Goal: Task Accomplishment & Management: Manage account settings

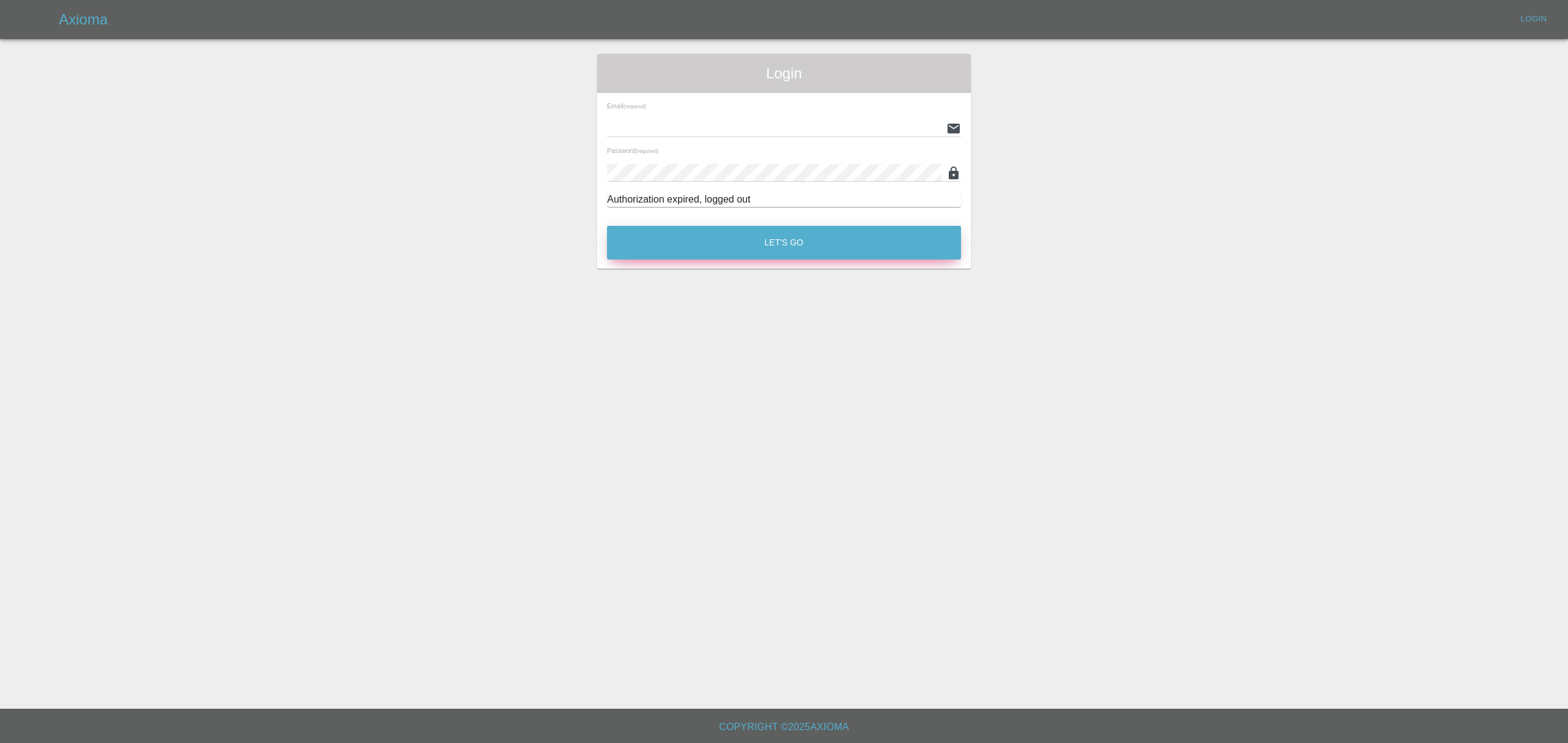
type input "[PERSON_NAME][EMAIL_ADDRESS][DOMAIN_NAME]"
click at [717, 249] on button "Let's Go" at bounding box center [783, 243] width 354 height 34
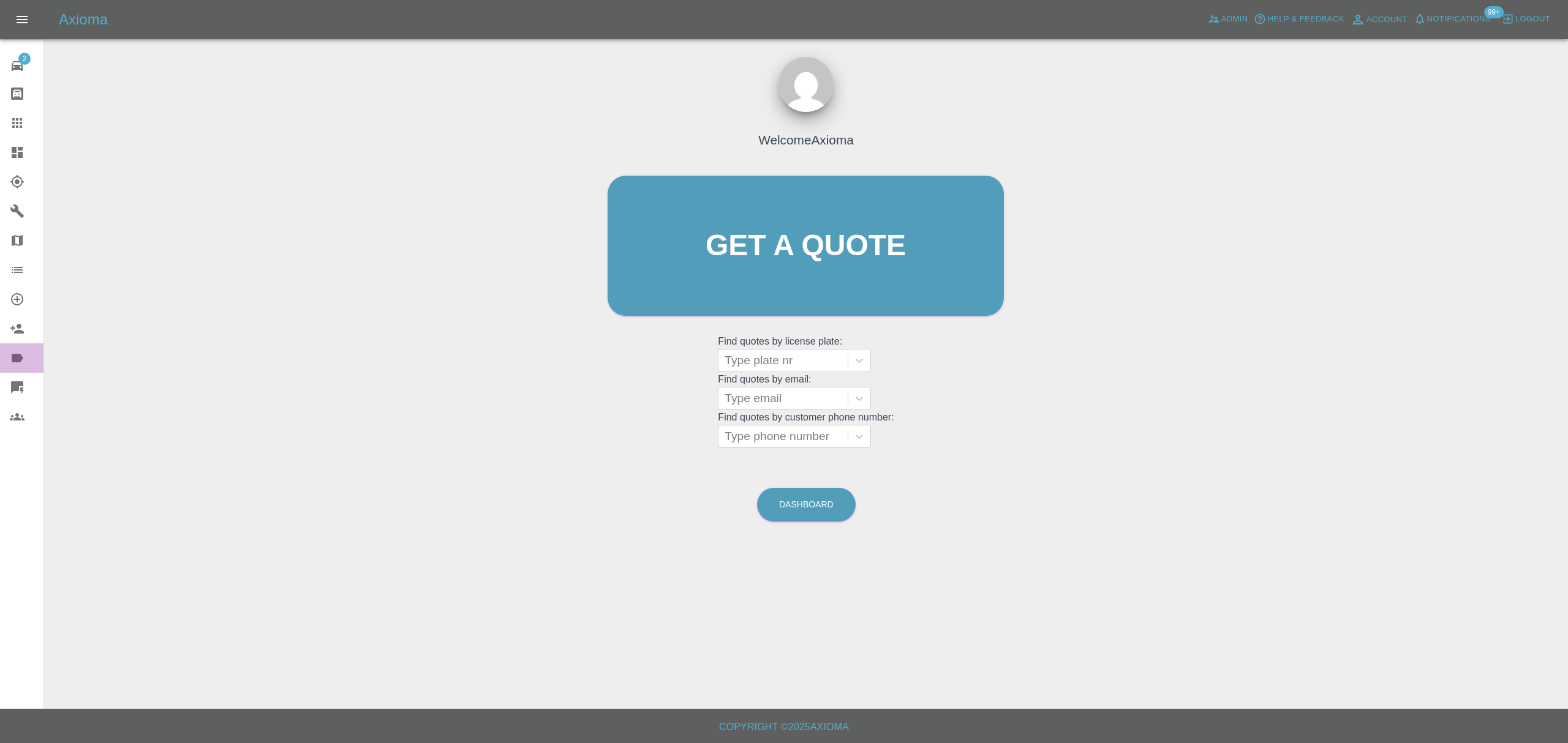
click at [20, 356] on icon at bounding box center [18, 358] width 12 height 9
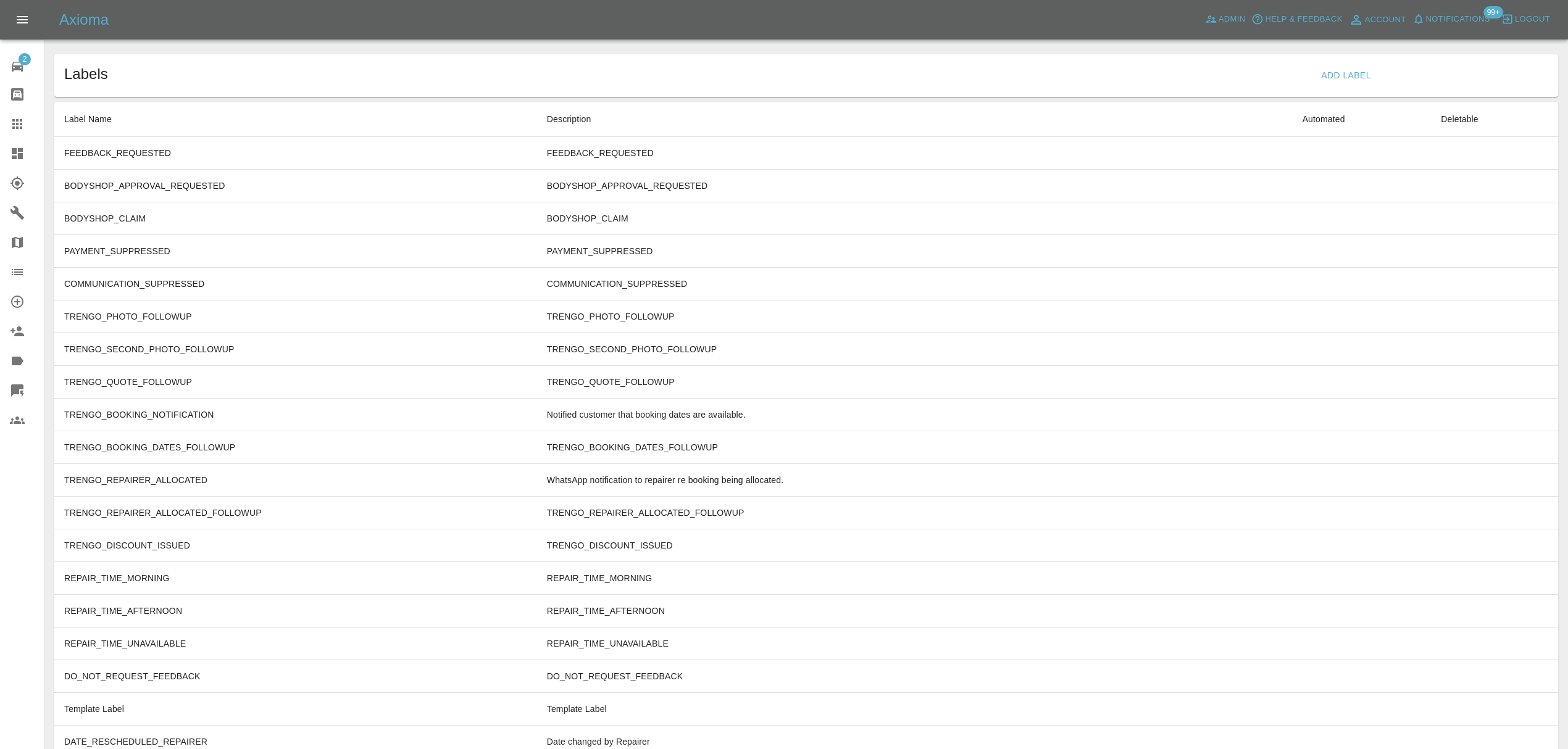
click at [1352, 71] on button "Add Label" at bounding box center [1346, 75] width 60 height 23
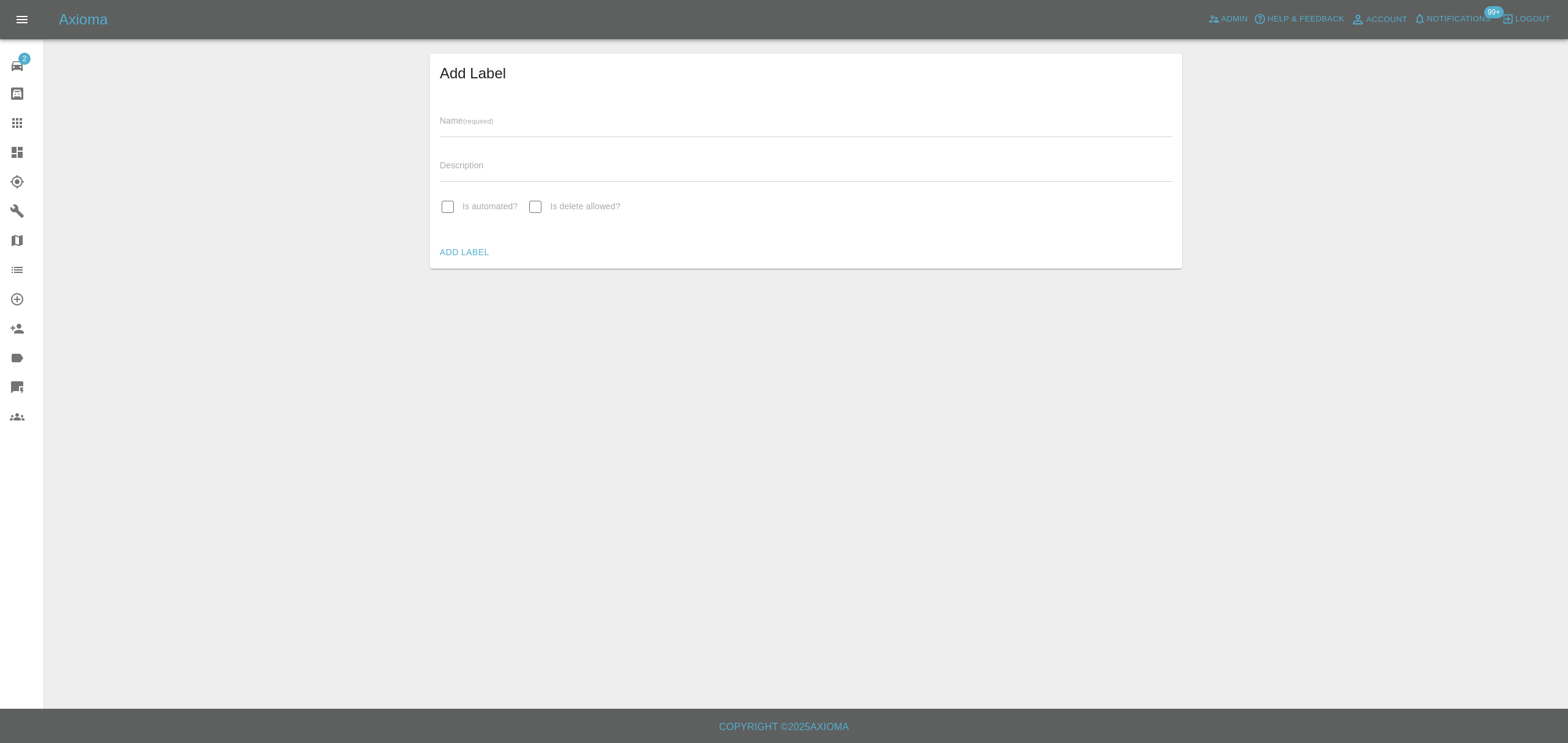
click at [1035, 131] on input "text" at bounding box center [805, 128] width 732 height 18
type input "onshore_required"
click at [435, 241] on button "Add Label" at bounding box center [464, 252] width 59 height 22
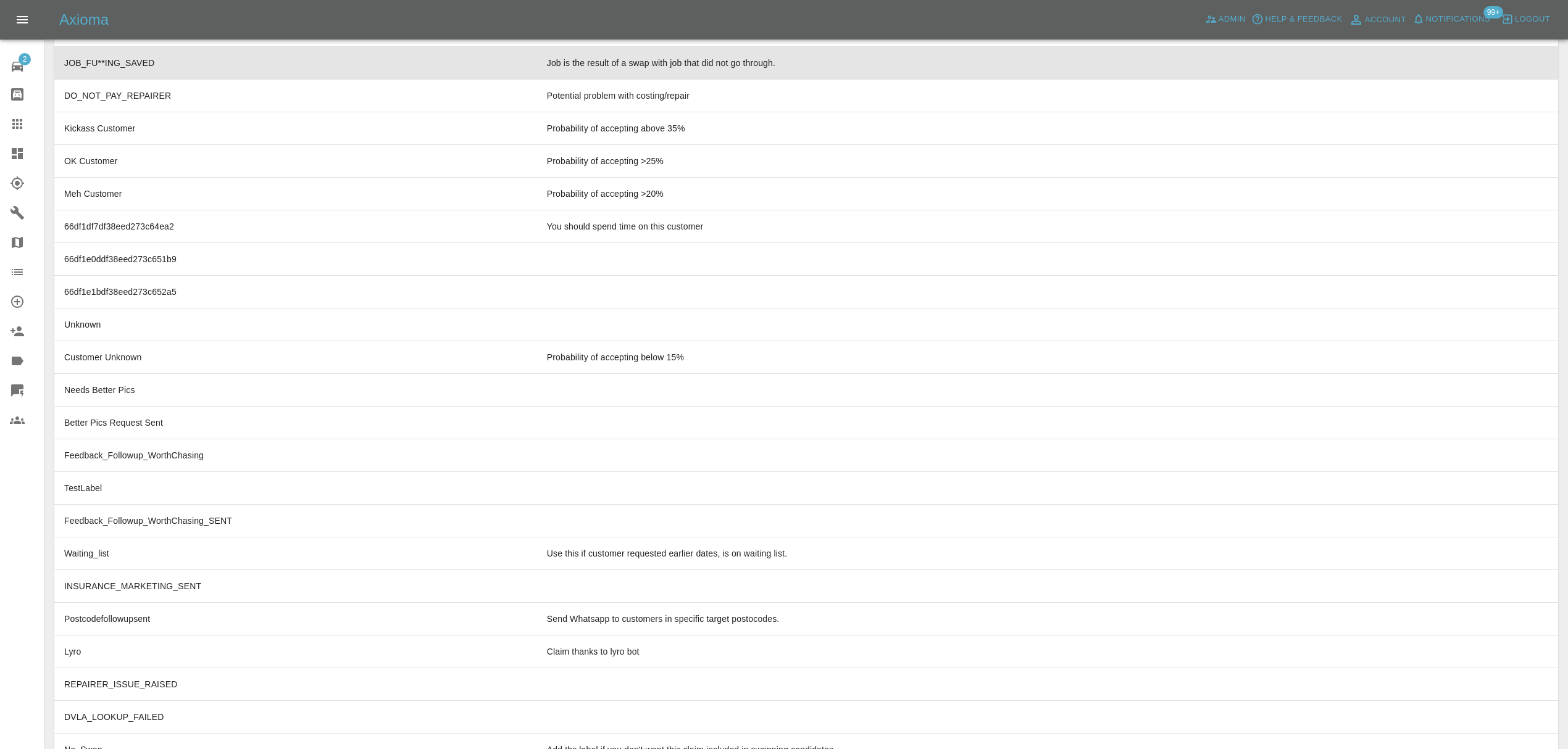
scroll to position [3682, 0]
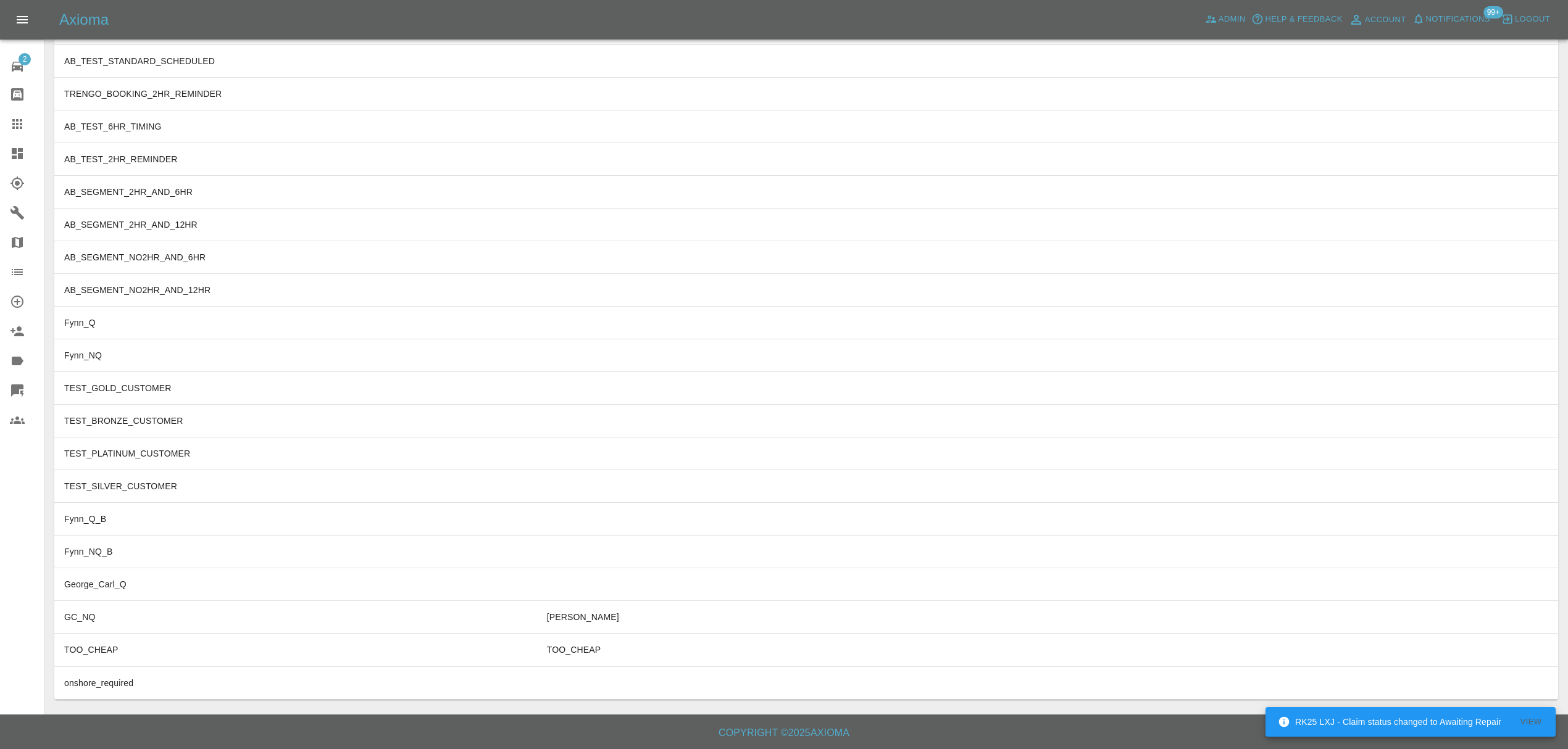
click at [0, 144] on link "Dashboard" at bounding box center [22, 153] width 44 height 29
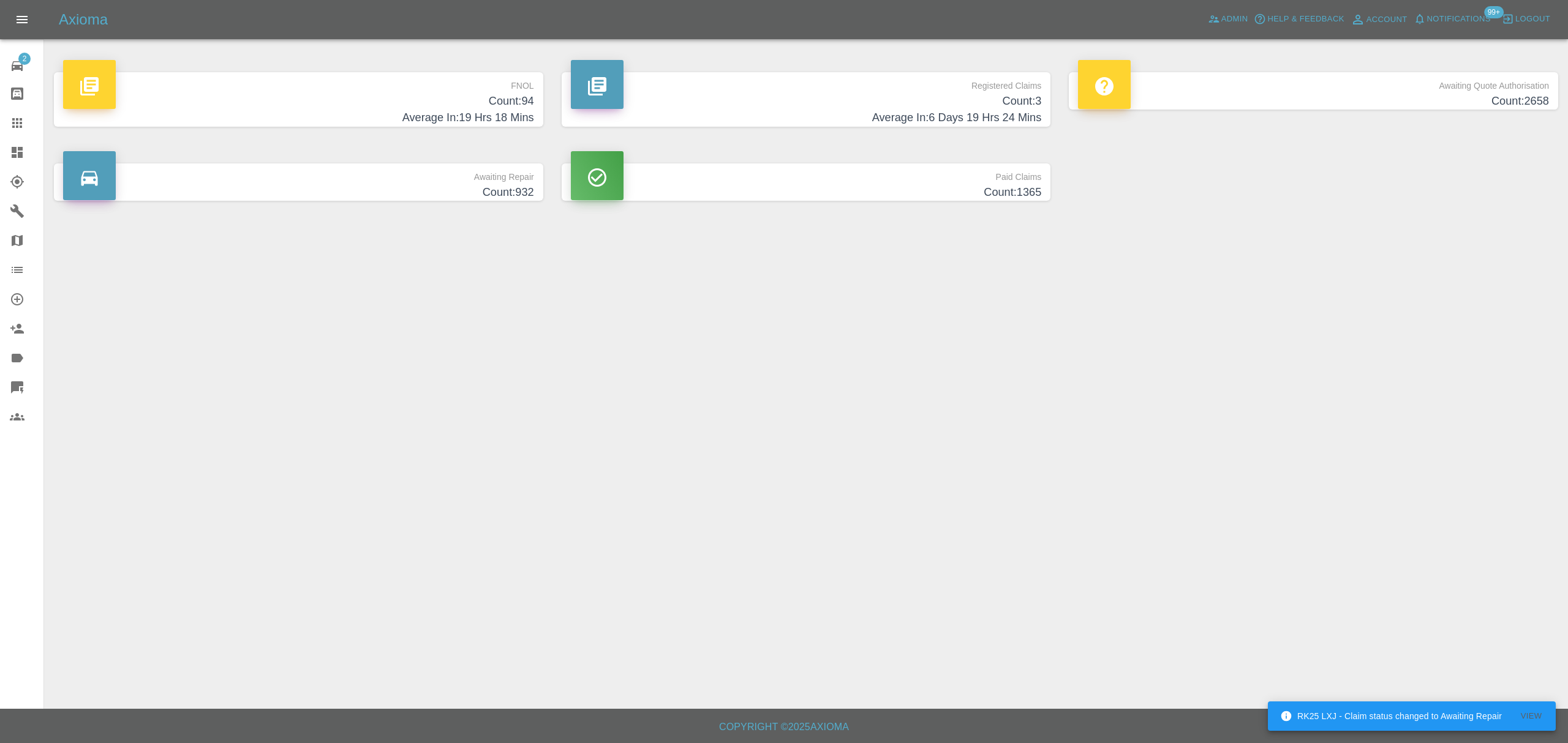
click at [317, 73] on p "FNOL" at bounding box center [298, 82] width 471 height 20
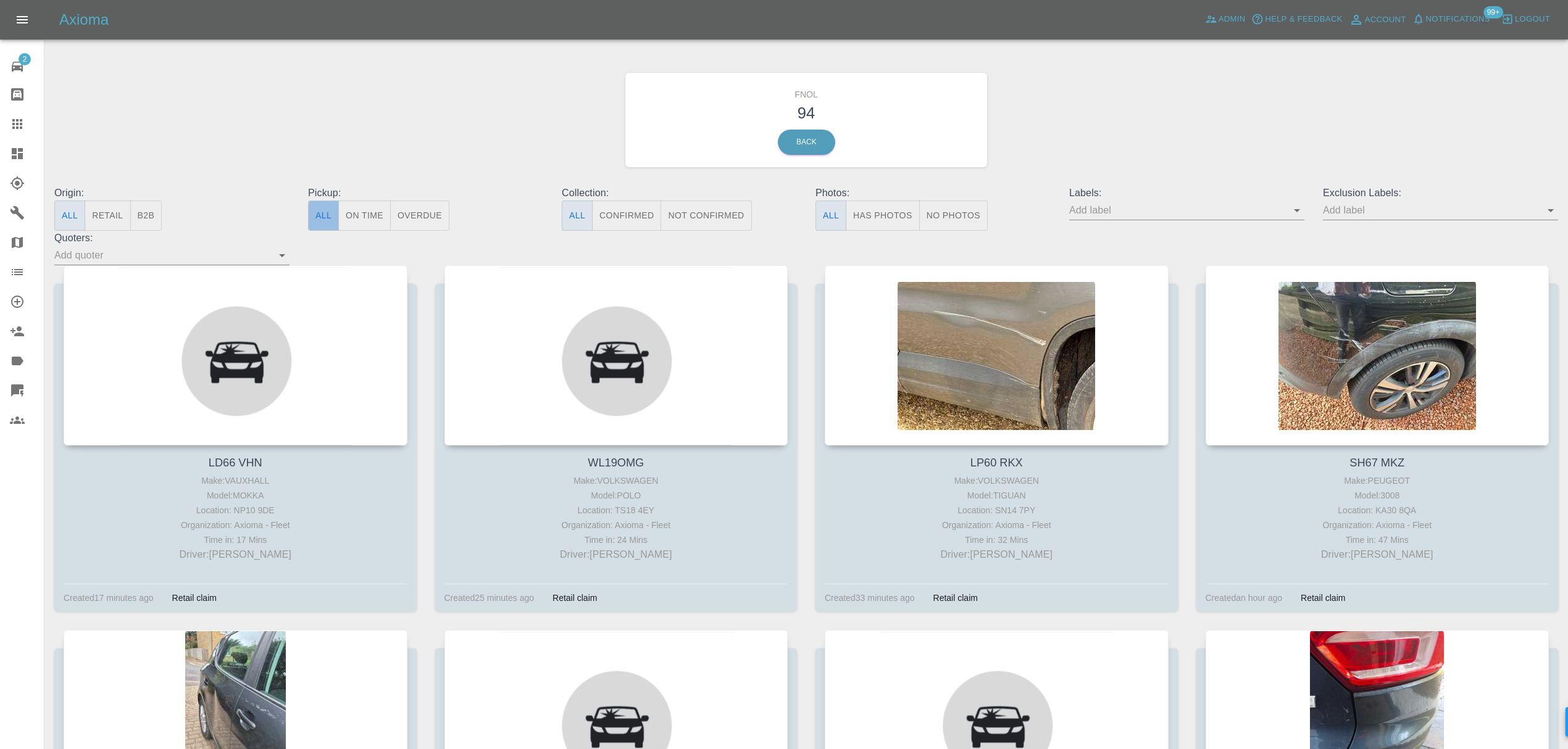
click at [328, 225] on button "All" at bounding box center [322, 215] width 30 height 30
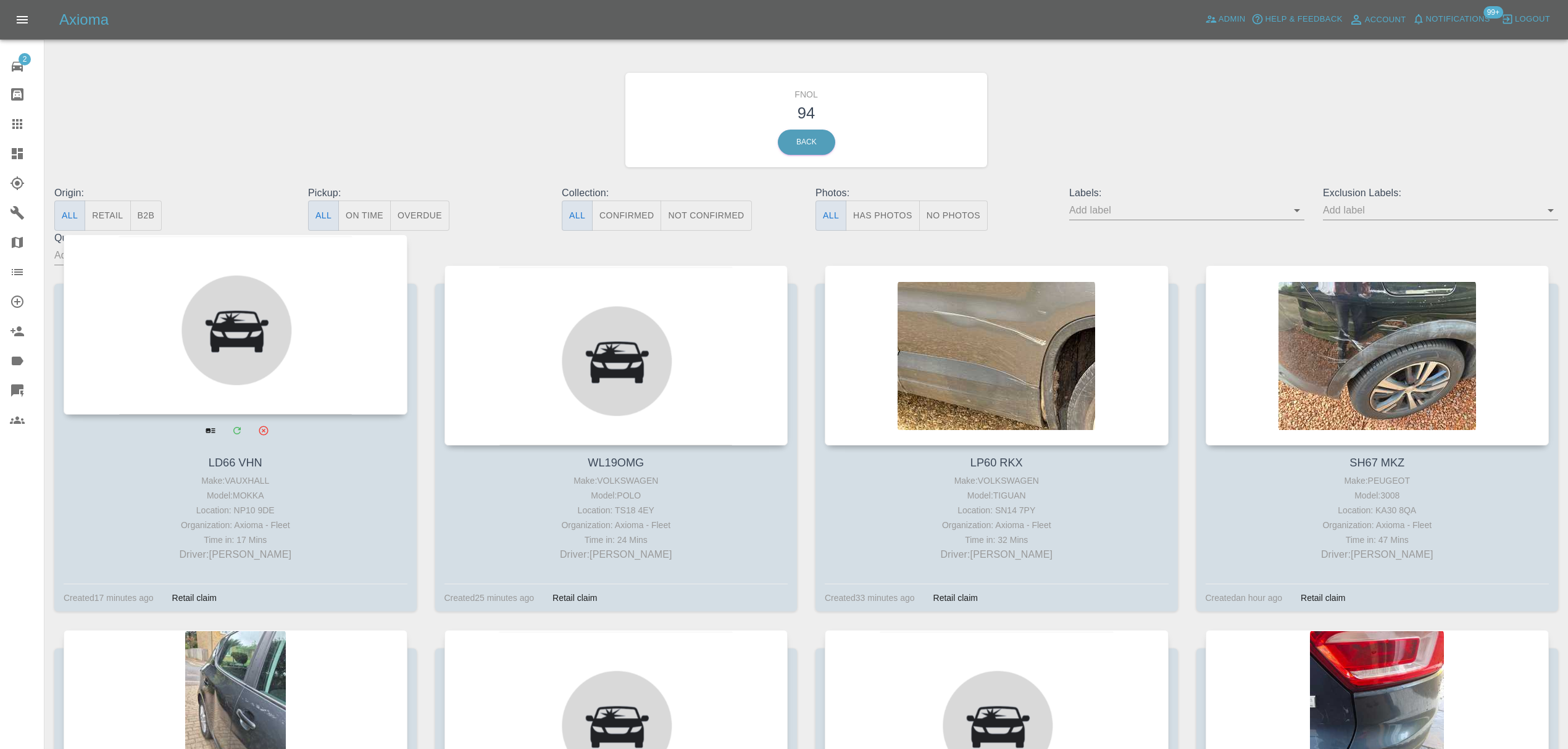
click at [312, 310] on div at bounding box center [236, 324] width 344 height 180
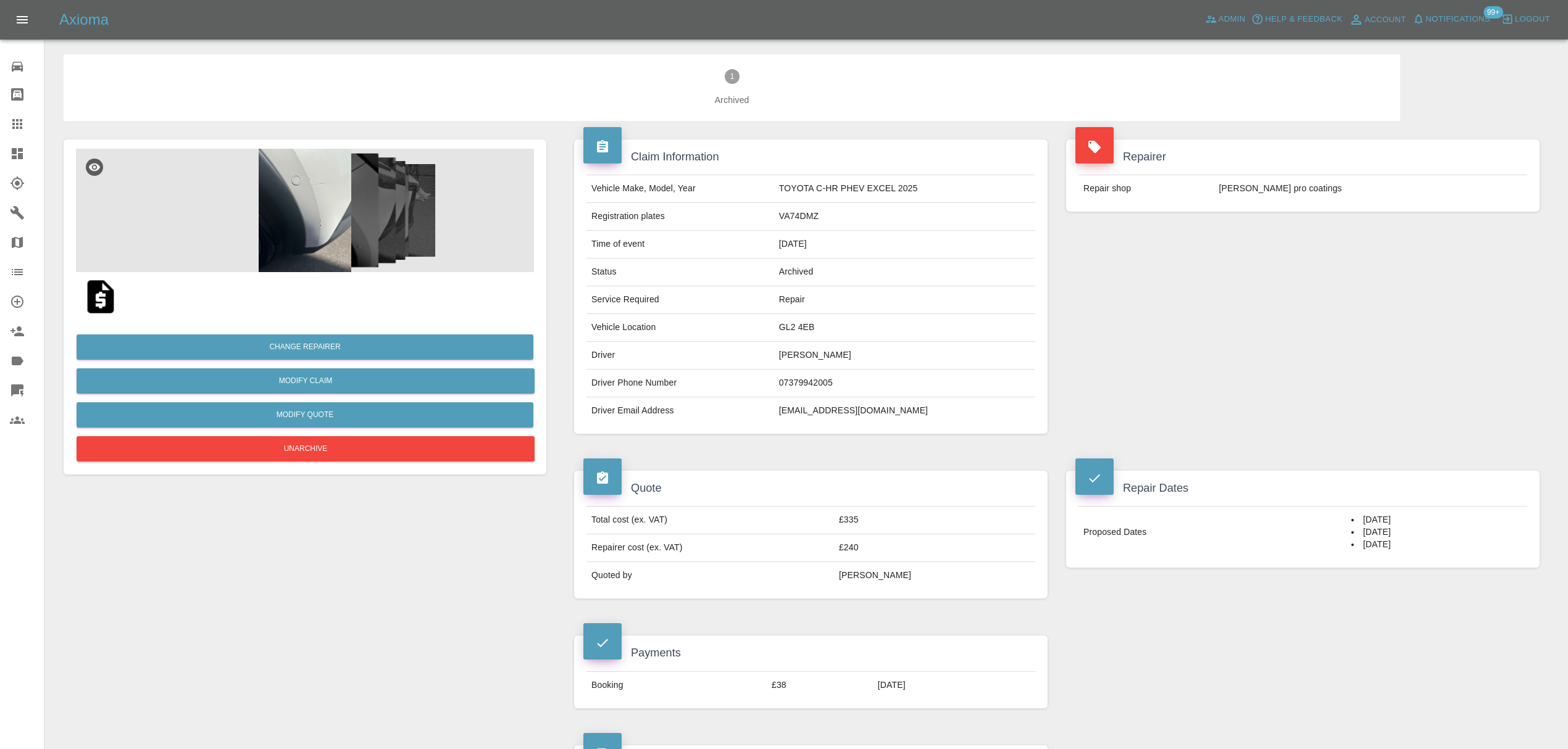
click at [827, 413] on td "queenetteadele@gmail.com" at bounding box center [904, 411] width 261 height 28
copy div "queenetteadele@gmail.com"
